Goal: Task Accomplishment & Management: Use online tool/utility

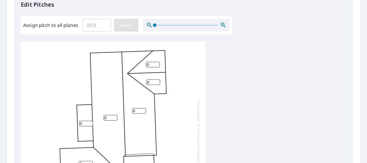
scroll to position [115, 0]
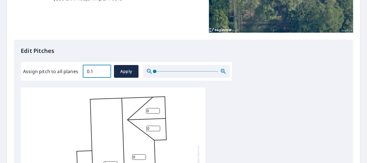
click at [103, 68] on input "0.1" at bounding box center [97, 71] width 28 height 16
type input "0"
type input "3"
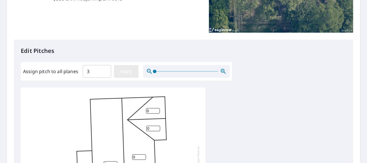
click at [128, 70] on span "Apply" at bounding box center [126, 71] width 15 height 7
type input "3"
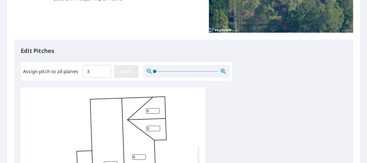
type input "3"
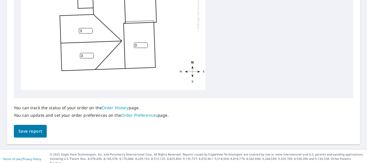
scroll to position [294, 0]
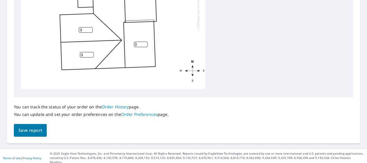
click at [31, 128] on span "Save report" at bounding box center [30, 130] width 24 height 7
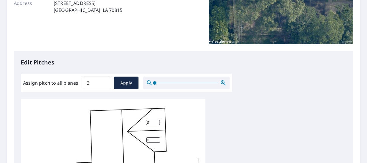
scroll to position [91, 0]
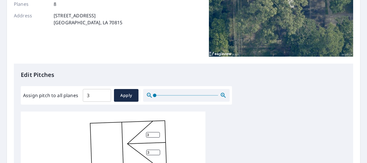
click at [182, 59] on div "Report Details View and edit your report information below. Report Type AA2D Re…" at bounding box center [183, 2] width 339 height 122
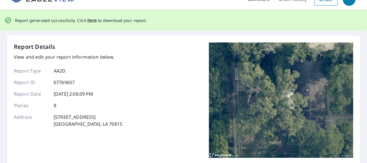
scroll to position [0, 0]
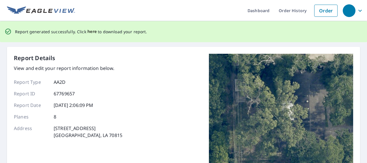
click at [89, 33] on span "here" at bounding box center [92, 31] width 10 height 7
click at [89, 30] on span "here" at bounding box center [92, 31] width 10 height 7
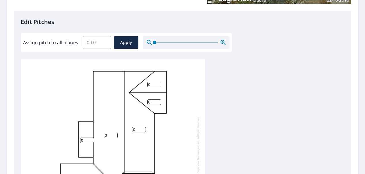
scroll to position [6, 0]
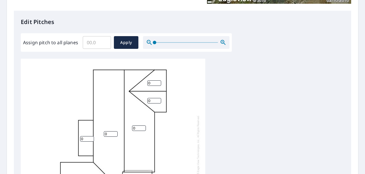
click at [86, 44] on input "Assign pitch to all planes" at bounding box center [97, 42] width 28 height 16
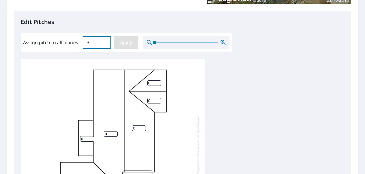
type input "3"
click at [127, 42] on span "Apply" at bounding box center [126, 42] width 15 height 7
type input "3"
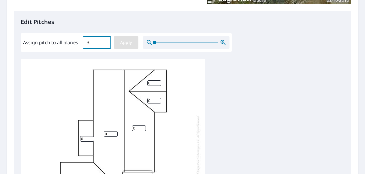
type input "3"
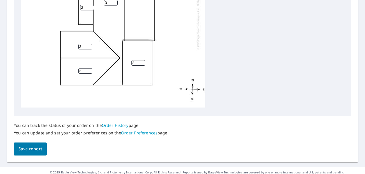
scroll to position [283, 0]
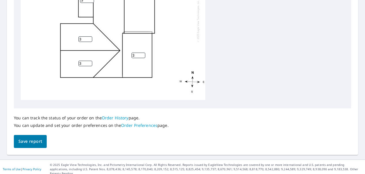
click at [32, 137] on button "Save report" at bounding box center [30, 141] width 33 height 13
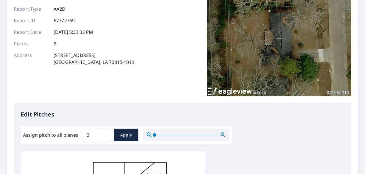
scroll to position [0, 0]
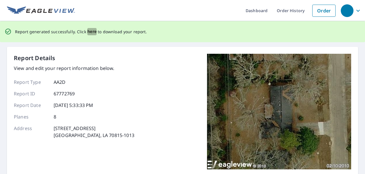
click at [87, 30] on span "here" at bounding box center [92, 31] width 10 height 7
click at [89, 31] on span "here" at bounding box center [92, 31] width 10 height 7
